Goal: Check status: Check status

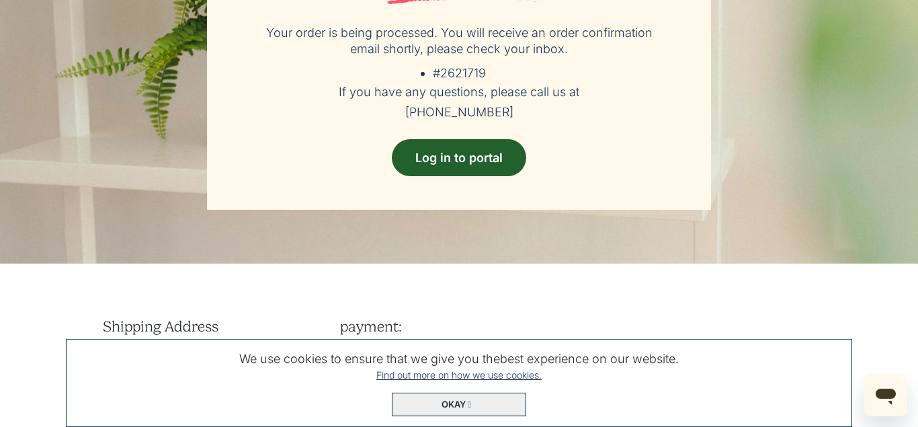
scroll to position [206, 0]
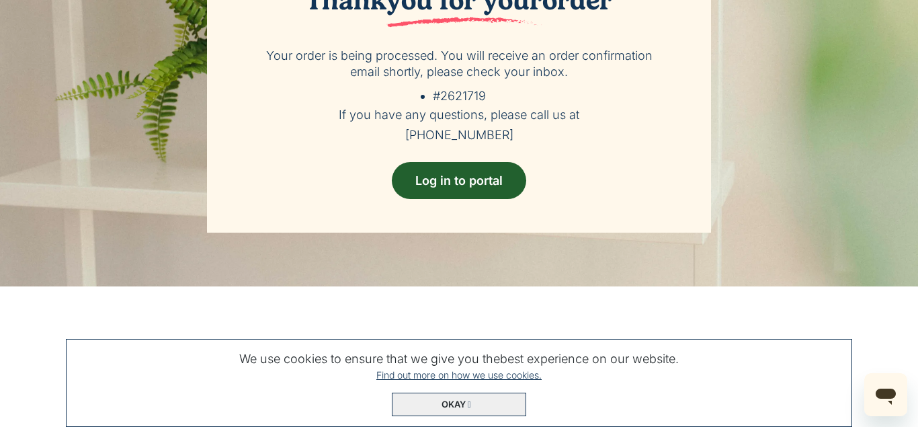
drag, startPoint x: 267, startPoint y: 53, endPoint x: 511, endPoint y: 132, distance: 256.2
click at [511, 132] on div "Thank you for your order Your order is being processed. You will receive an ord…" at bounding box center [459, 82] width 504 height 302
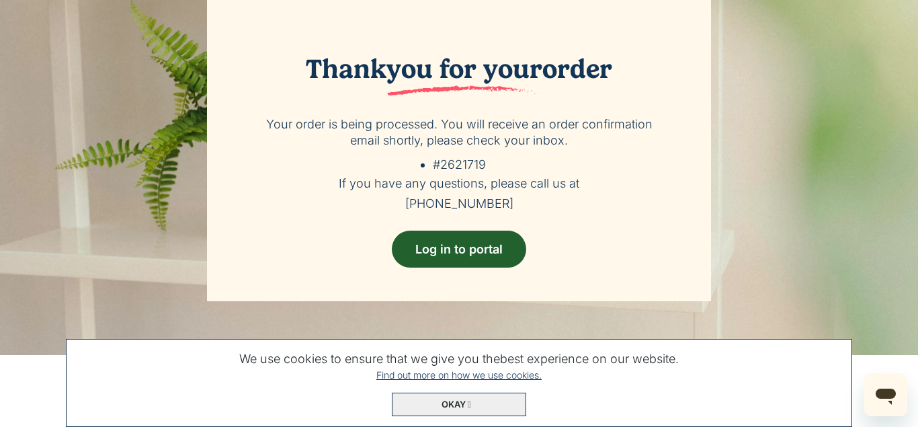
click at [500, 205] on h5 "If you have any questions, please call us at [PHONE_NUMBER]" at bounding box center [459, 193] width 410 height 40
drag, startPoint x: 506, startPoint y: 205, endPoint x: 270, endPoint y: 112, distance: 253.4
click at [270, 112] on div "Thank you for your order Your order is being processed. You will receive an ord…" at bounding box center [459, 150] width 504 height 302
click at [318, 225] on div "Thank you for your order Your order is being processed. You will receive an ord…" at bounding box center [459, 150] width 504 height 302
click at [889, 308] on div "Thank you for your order Your order is being processed. You will receive an ord…" at bounding box center [459, 160] width 918 height 389
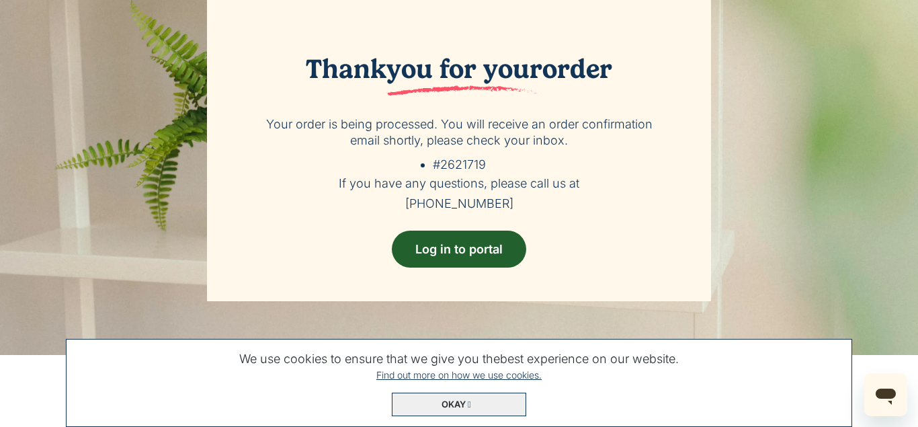
drag, startPoint x: 520, startPoint y: 206, endPoint x: 242, endPoint y: 109, distance: 294.5
click at [242, 109] on div "Thank you for your order Your order is being processed. You will receive an ord…" at bounding box center [459, 150] width 504 height 302
click at [486, 142] on p "Your order is being processed. You will receive an order confirmation email sho…" at bounding box center [459, 132] width 410 height 32
click at [232, 152] on div "Thank you for your order Your order is being processed. You will receive an ord…" at bounding box center [459, 150] width 504 height 302
click at [789, 201] on div "Thank you for your order Your order is being processed. You will receive an ord…" at bounding box center [459, 150] width 762 height 302
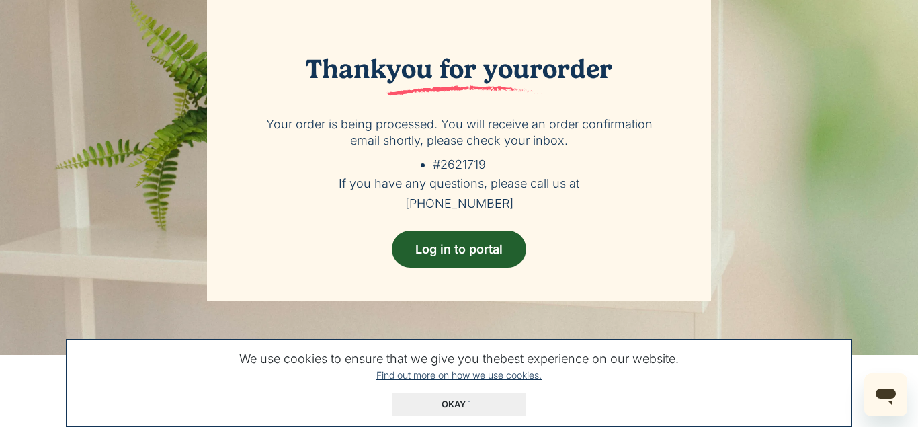
drag, startPoint x: 511, startPoint y: 203, endPoint x: 267, endPoint y: 128, distance: 255.7
click at [267, 128] on div "Thank you for your order Your order is being processed. You will receive an ord…" at bounding box center [459, 150] width 504 height 302
click at [234, 124] on div "Thank you for your order Your order is being processed. You will receive an ord…" at bounding box center [459, 150] width 504 height 302
drag, startPoint x: 309, startPoint y: 69, endPoint x: 344, endPoint y: 68, distance: 35.0
click at [344, 68] on h2 "Thank you for your order" at bounding box center [459, 74] width 410 height 43
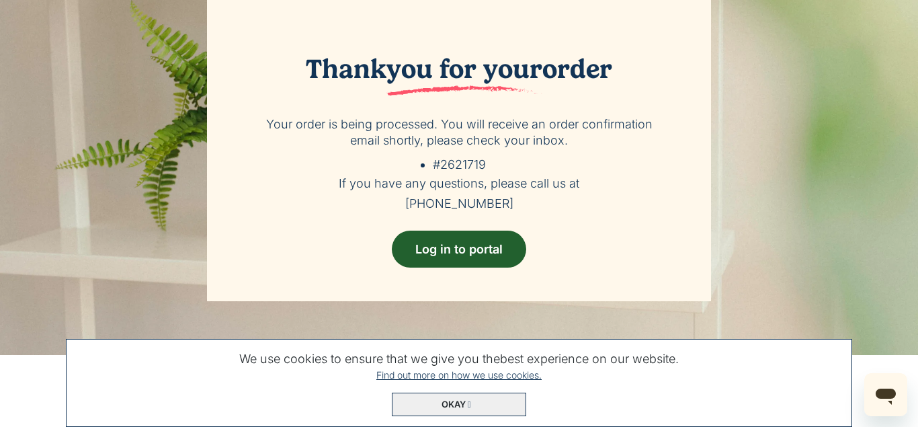
click at [362, 56] on h2 "Thank you for your order" at bounding box center [459, 74] width 410 height 43
click at [339, 81] on h2 "Thank you for your order" at bounding box center [459, 74] width 410 height 43
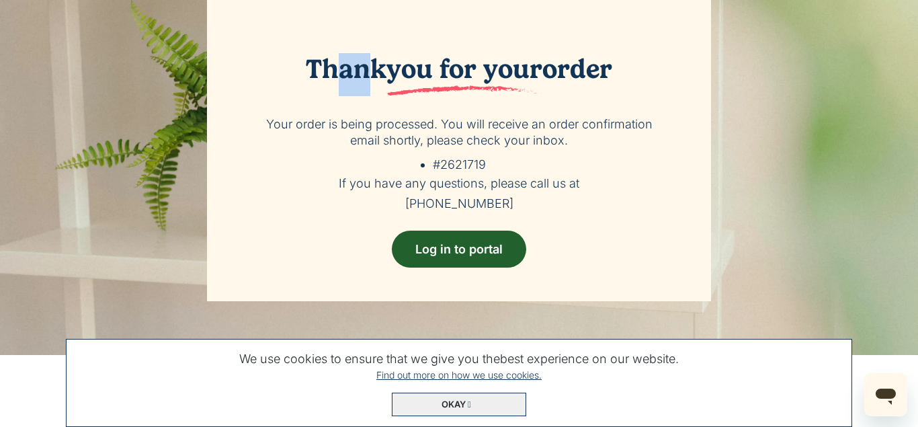
drag, startPoint x: 339, startPoint y: 81, endPoint x: 362, endPoint y: 76, distance: 24.0
click at [362, 76] on h2 "Thank you for your order" at bounding box center [459, 74] width 410 height 43
click at [379, 62] on h2 "Thank you for your order" at bounding box center [459, 74] width 410 height 43
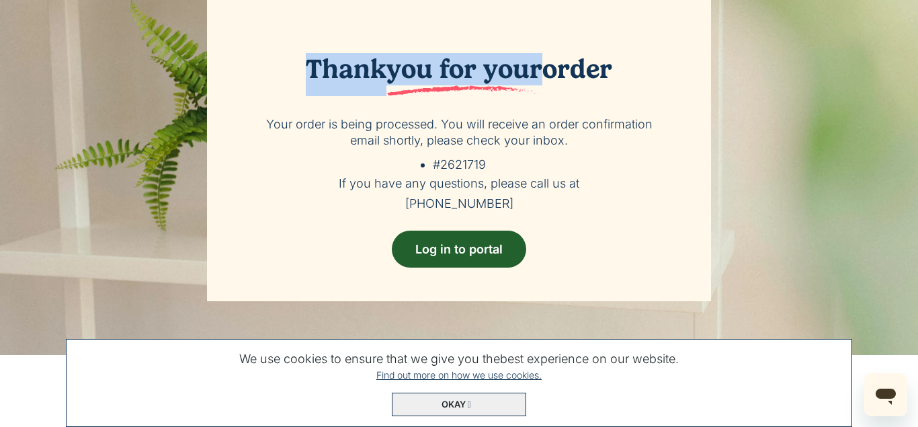
click at [379, 62] on h2 "Thank you for your order" at bounding box center [459, 74] width 410 height 43
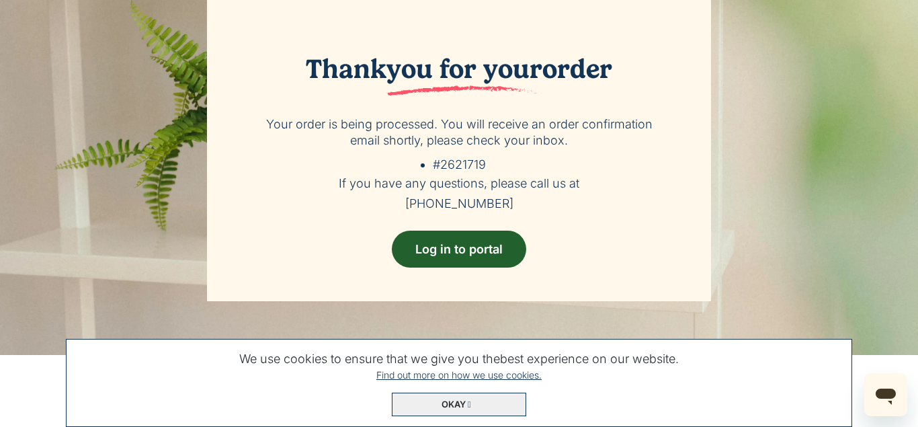
click at [435, 31] on div "Thank you for your order Your order is being processed. You will receive an ord…" at bounding box center [459, 150] width 504 height 302
click at [419, 60] on span "you for your" at bounding box center [464, 74] width 156 height 43
drag, startPoint x: 304, startPoint y: 67, endPoint x: 627, endPoint y: 68, distance: 323.8
click at [627, 68] on h2 "Thank you for your order" at bounding box center [459, 74] width 410 height 43
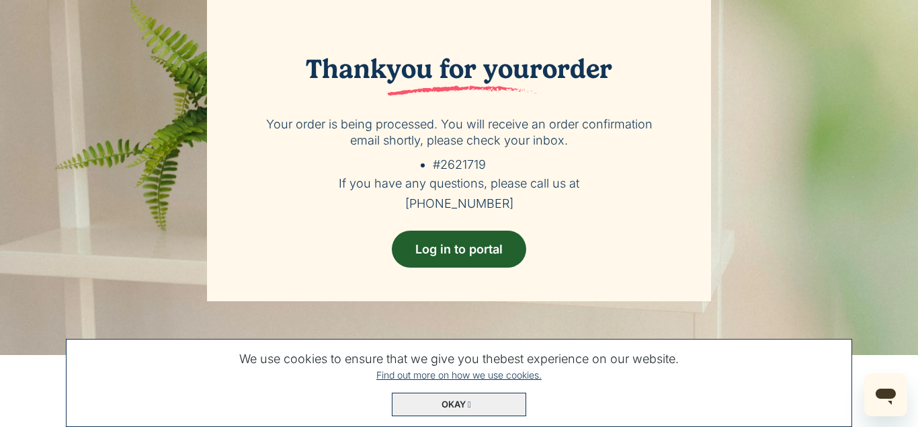
click at [434, 42] on div "Thank you for your order Your order is being processed. You will receive an ord…" at bounding box center [459, 150] width 504 height 302
